Goal: Task Accomplishment & Management: Use online tool/utility

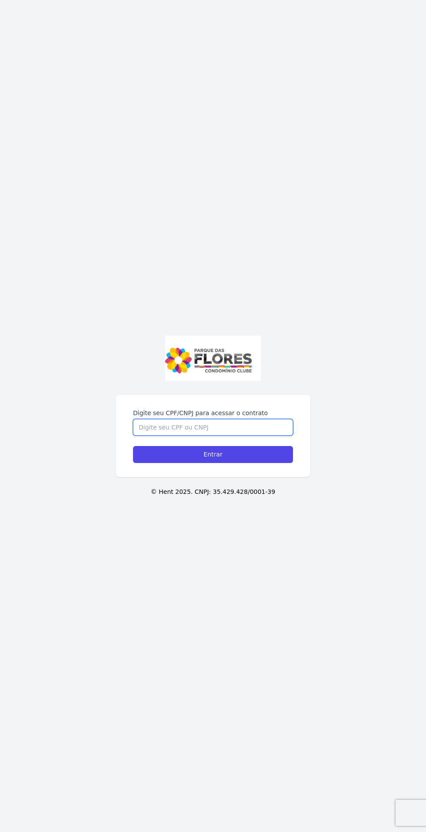
click at [239, 435] on input "Digite seu CPF/CNPJ para acessar o contrato" at bounding box center [213, 427] width 160 height 17
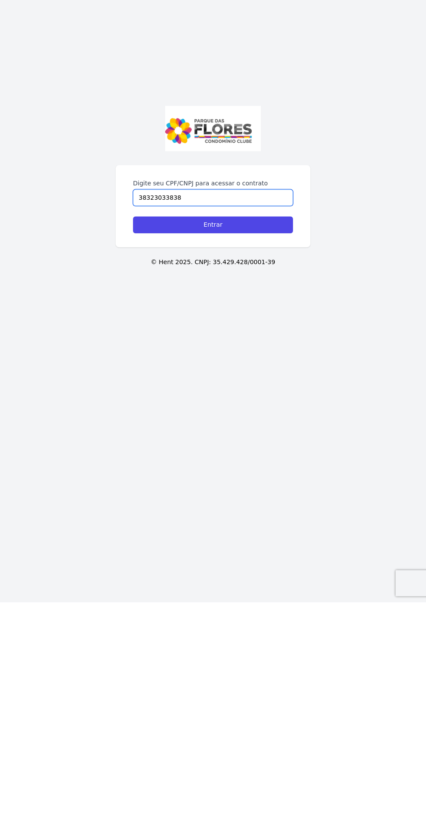
type input "38323033838"
click at [151, 463] on input "Entrar" at bounding box center [213, 454] width 160 height 17
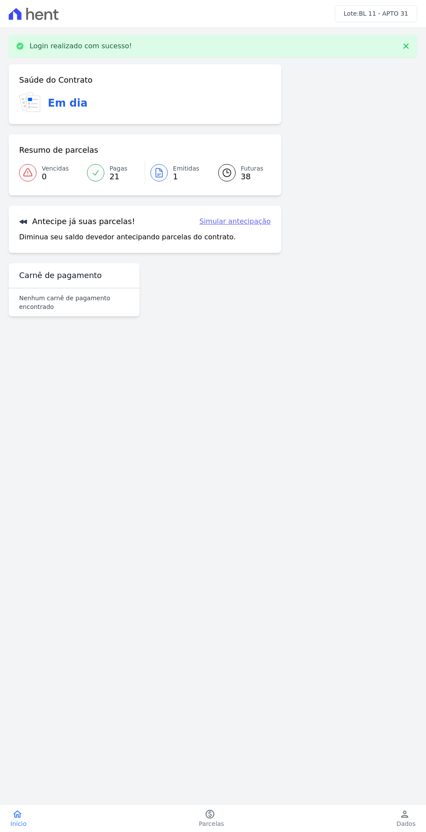
click at [95, 172] on icon at bounding box center [95, 172] width 9 height 9
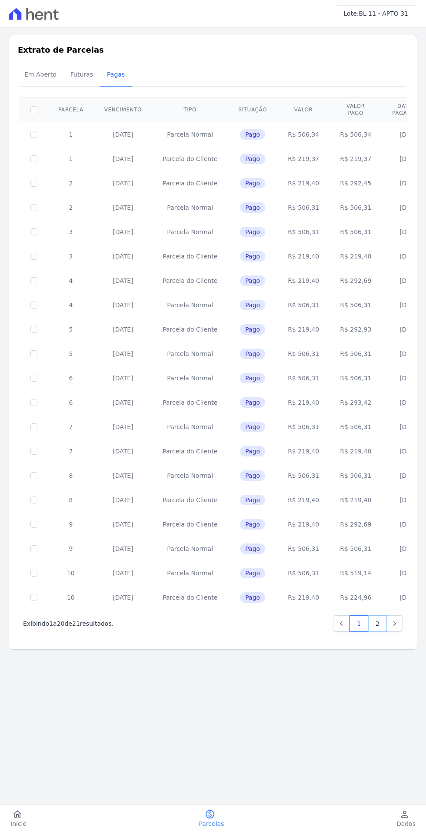
click at [378, 623] on link "2" at bounding box center [377, 623] width 19 height 17
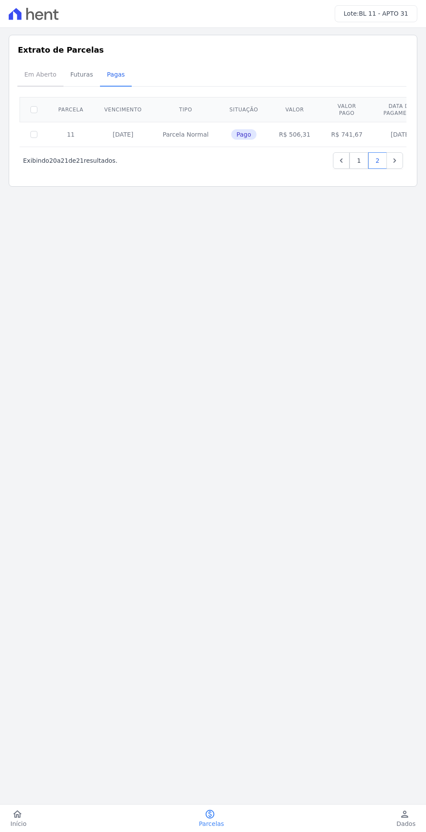
click at [32, 83] on span "Em Aberto" at bounding box center [40, 74] width 43 height 17
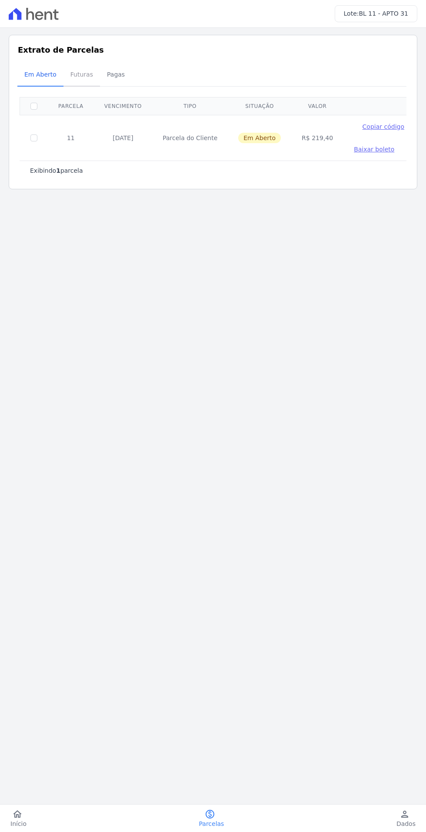
click at [72, 83] on span "Futuras" at bounding box center [81, 74] width 33 height 17
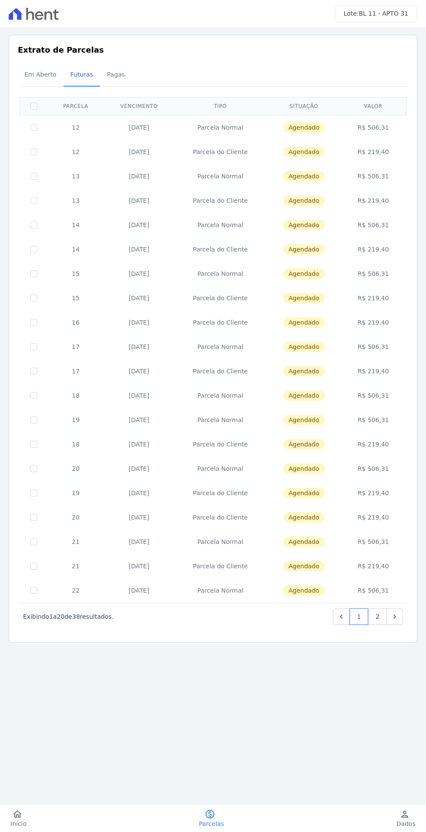
click at [86, 137] on td "12" at bounding box center [76, 127] width 56 height 25
click at [138, 128] on td "20/09/2025" at bounding box center [139, 127] width 71 height 25
click at [231, 146] on td "Parcela do Cliente" at bounding box center [220, 152] width 92 height 24
click at [309, 136] on td "Agendado" at bounding box center [303, 127] width 75 height 25
click at [162, 160] on td "20/09/2025" at bounding box center [139, 152] width 71 height 24
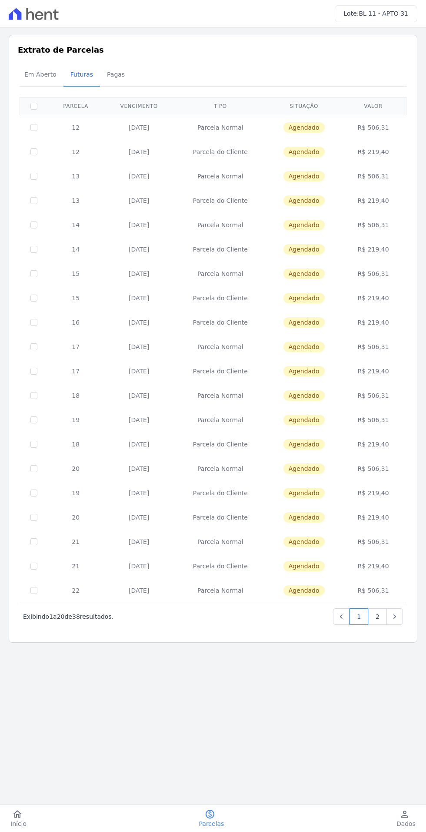
click at [152, 177] on td "20/10/2025" at bounding box center [139, 176] width 71 height 24
click at [115, 253] on td "20/11/2025" at bounding box center [139, 249] width 71 height 24
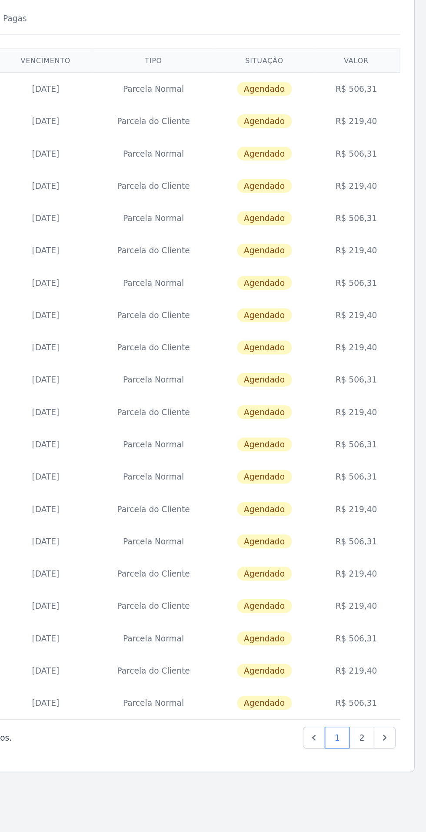
click at [166, 127] on td "20/09/2025" at bounding box center [139, 127] width 71 height 25
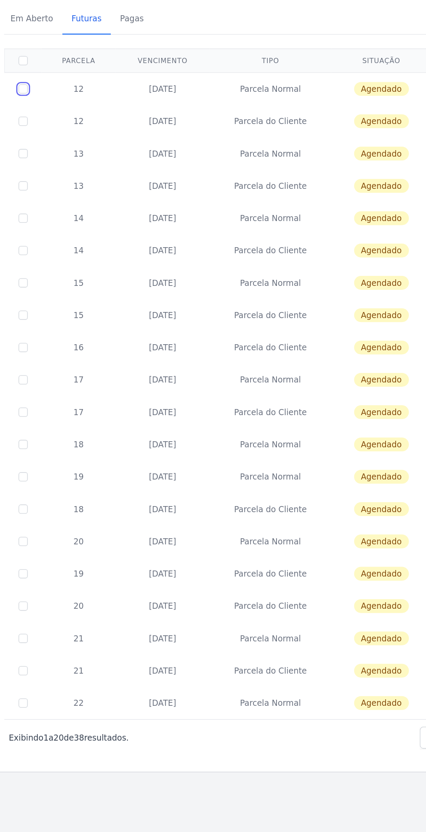
click at [33, 126] on input "checkbox" at bounding box center [33, 127] width 7 height 7
checkbox input "true"
click at [33, 152] on input "checkbox" at bounding box center [33, 151] width 7 height 7
checkbox input "true"
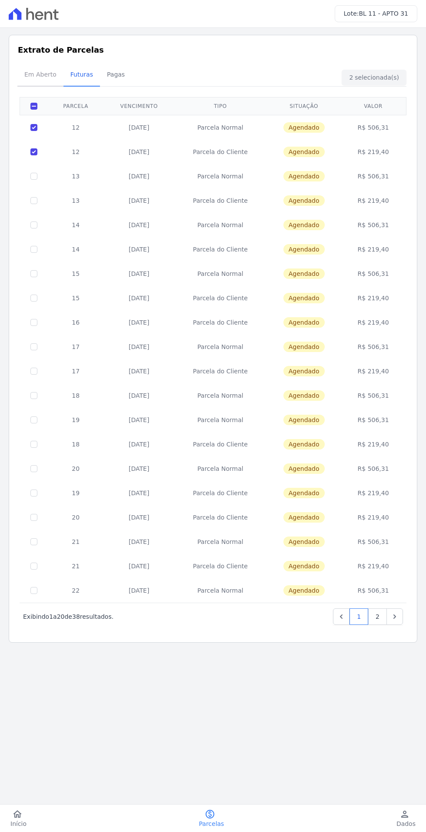
click at [31, 78] on span "Em Aberto" at bounding box center [40, 74] width 43 height 17
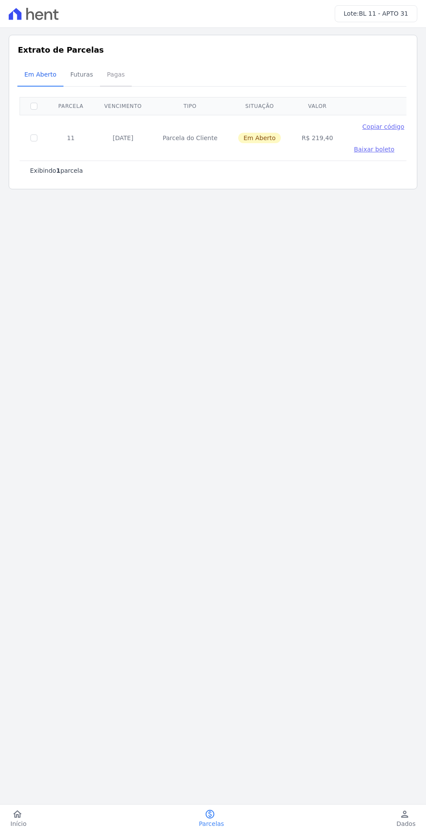
click at [118, 79] on span "Pagas" at bounding box center [116, 74] width 28 height 17
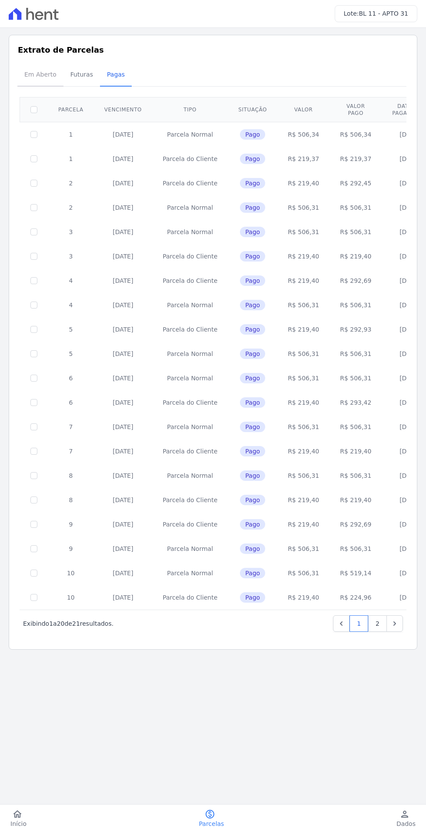
click at [23, 76] on span "Em Aberto" at bounding box center [40, 74] width 43 height 17
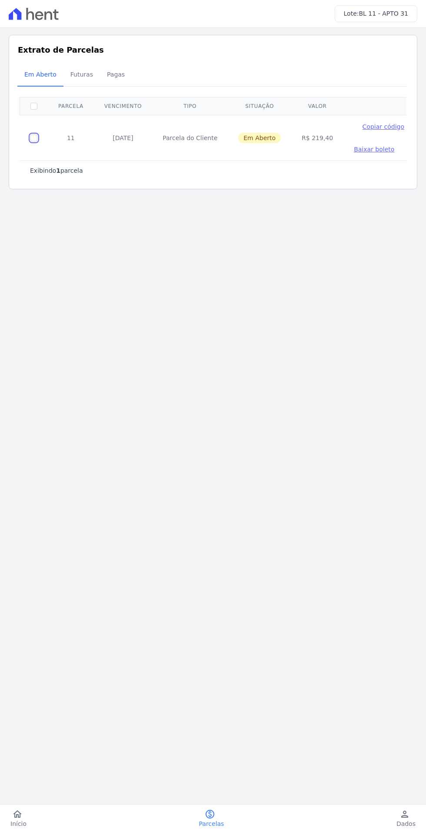
click at [33, 137] on input "checkbox" at bounding box center [33, 137] width 7 height 7
checkbox input "true"
click at [72, 82] on span "Futuras" at bounding box center [81, 74] width 33 height 17
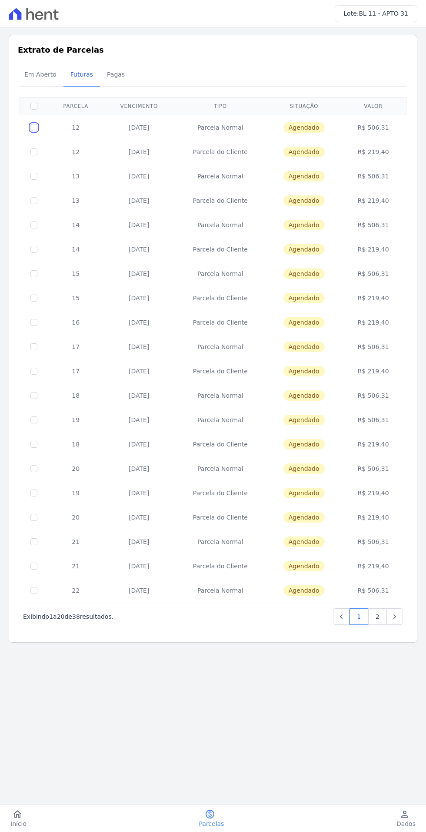
click at [33, 126] on input "checkbox" at bounding box center [33, 127] width 7 height 7
checkbox input "true"
click at [32, 150] on input "checkbox" at bounding box center [33, 151] width 7 height 7
checkbox input "true"
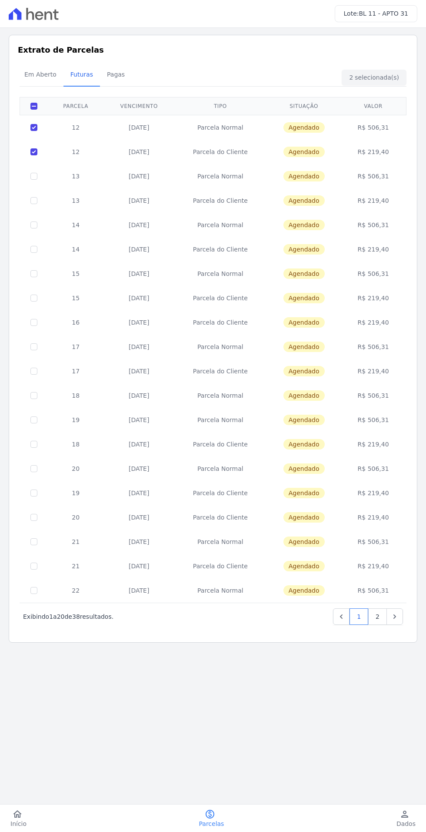
click at [373, 75] on div "Em Aberto Futuras Pagas" at bounding box center [212, 74] width 391 height 21
click at [47, 76] on span "Em Aberto" at bounding box center [40, 74] width 43 height 17
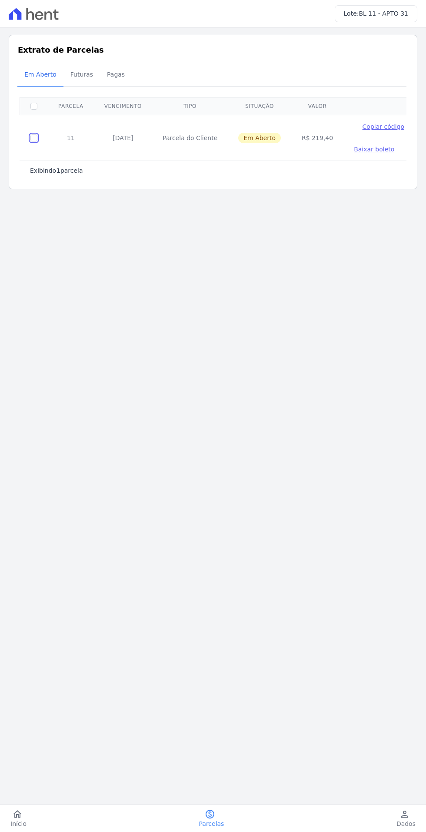
click at [35, 139] on input "checkbox" at bounding box center [33, 137] width 7 height 7
checkbox input "true"
click at [357, 150] on span "Baixar boleto" at bounding box center [374, 149] width 40 height 7
click at [357, 148] on span "Baixar boleto" at bounding box center [374, 149] width 40 height 7
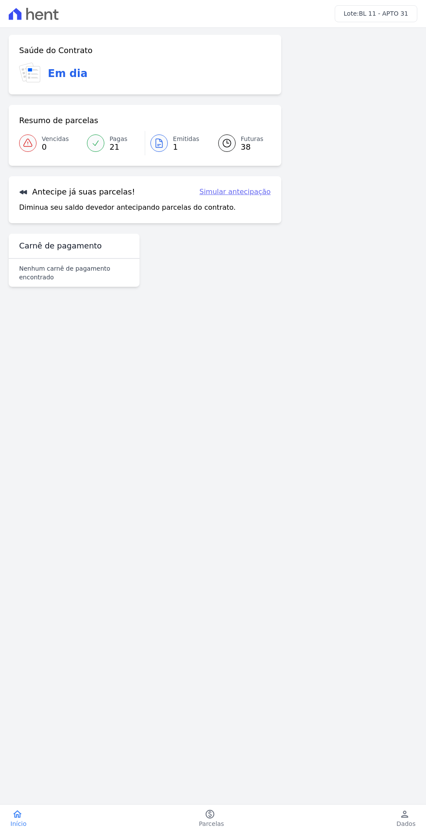
click at [167, 144] on div at bounding box center [159, 142] width 17 height 17
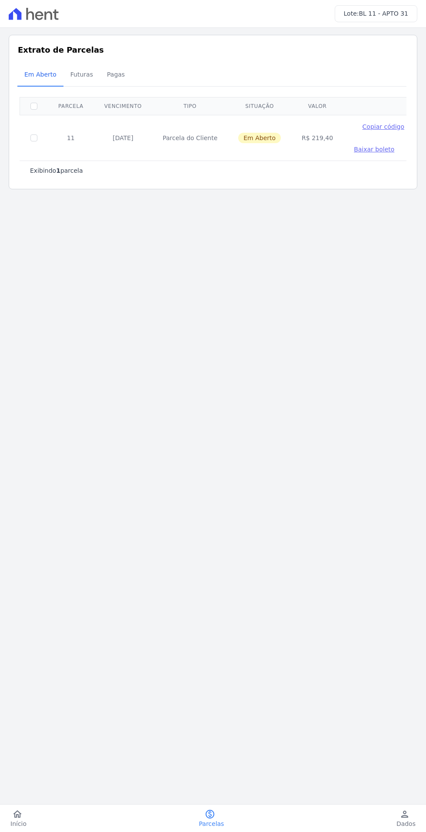
click at [169, 144] on td "Parcela do Cliente" at bounding box center [190, 138] width 76 height 46
click at [34, 140] on input "checkbox" at bounding box center [33, 137] width 7 height 7
checkbox input "true"
click at [372, 126] on span "Copiar código" at bounding box center [384, 126] width 42 height 7
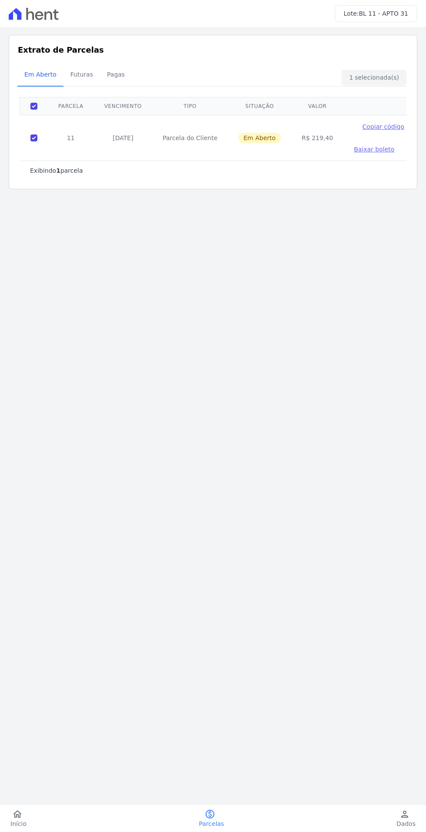
click at [364, 127] on span "Copiar código" at bounding box center [384, 126] width 42 height 7
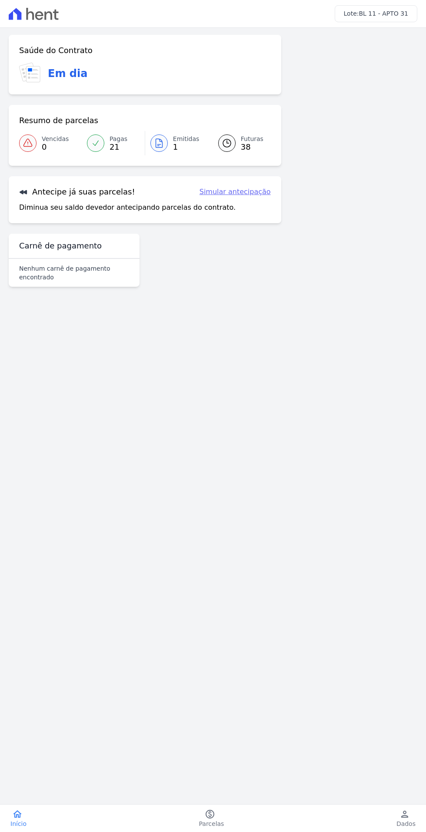
click at [236, 138] on link "Futuras 38" at bounding box center [239, 143] width 63 height 24
click at [244, 193] on link "Simular antecipação" at bounding box center [235, 192] width 71 height 10
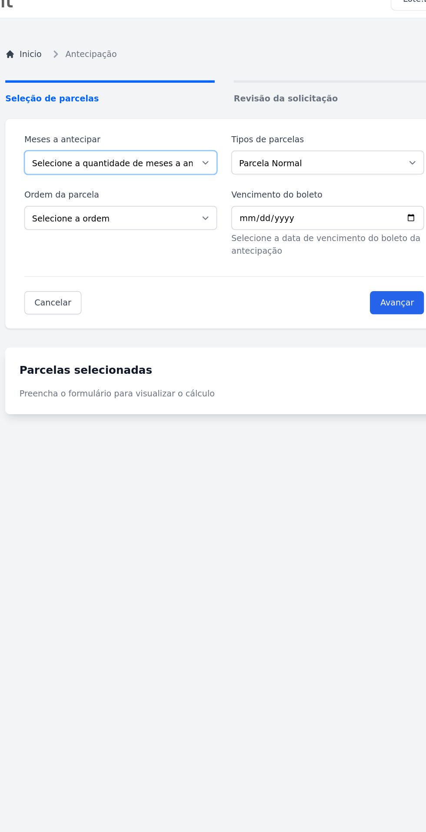
click at [89, 133] on select "Selecione a quantidade de meses a antecipar 1 2 3 4 5 6 7 8 9 10 11 12 13 14 15…" at bounding box center [137, 132] width 141 height 17
click at [87, 181] on select "Selecione a ordem Últimas parcelas Primeiras parcelas" at bounding box center [137, 173] width 141 height 17
